Goal: Task Accomplishment & Management: Use online tool/utility

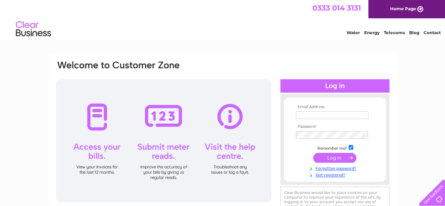
type input "[PERSON_NAME][EMAIL_ADDRESS][DOMAIN_NAME]"
click at [338, 157] on input "submit" at bounding box center [334, 158] width 43 height 10
click at [329, 157] on input "submit" at bounding box center [334, 158] width 43 height 10
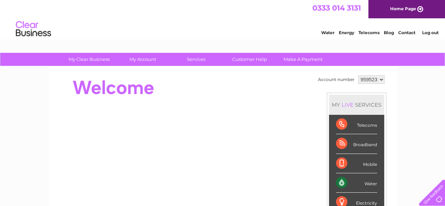
click at [361, 183] on div "Water" at bounding box center [356, 182] width 41 height 19
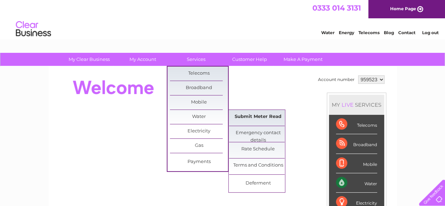
click at [244, 112] on link "Submit Meter Read" at bounding box center [258, 117] width 58 height 14
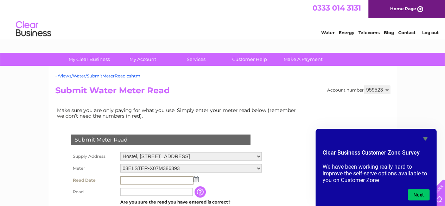
click at [177, 181] on input "text" at bounding box center [156, 180] width 73 height 8
click at [198, 179] on td at bounding box center [191, 180] width 145 height 12
click at [195, 177] on img at bounding box center [195, 179] width 5 height 6
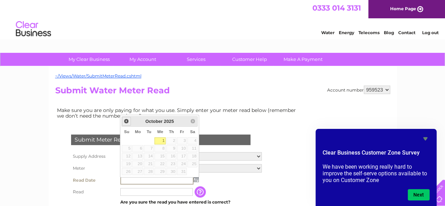
click at [126, 121] on span "Prev" at bounding box center [126, 121] width 6 height 6
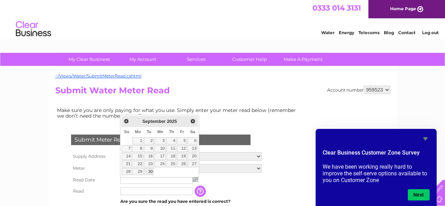
click at [150, 169] on link "30" at bounding box center [149, 171] width 10 height 7
type input "2025/09/30"
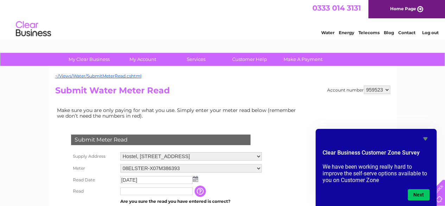
click at [138, 188] on input "text" at bounding box center [156, 191] width 72 height 8
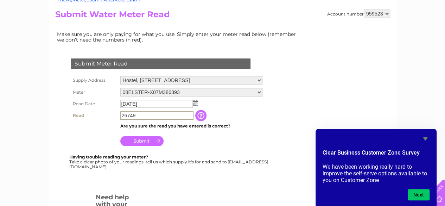
scroll to position [85, 0]
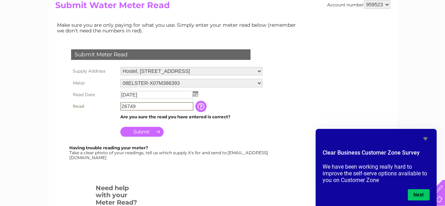
type input "26749"
click at [153, 128] on input "Submit" at bounding box center [141, 132] width 43 height 10
